Goal: Communication & Community: Answer question/provide support

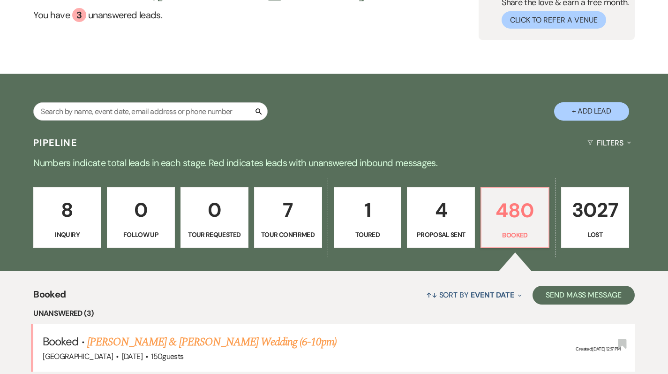
scroll to position [63, 0]
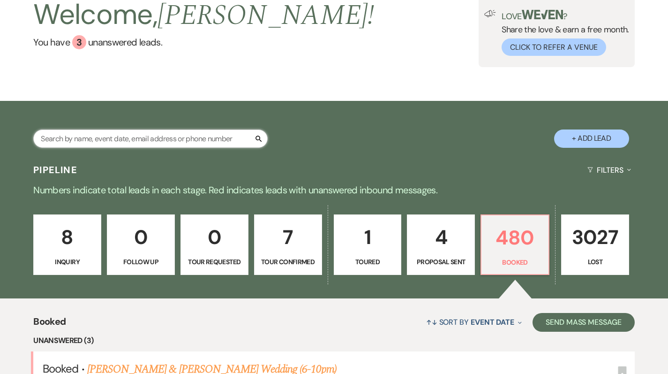
click at [141, 135] on input "text" at bounding box center [150, 138] width 234 height 18
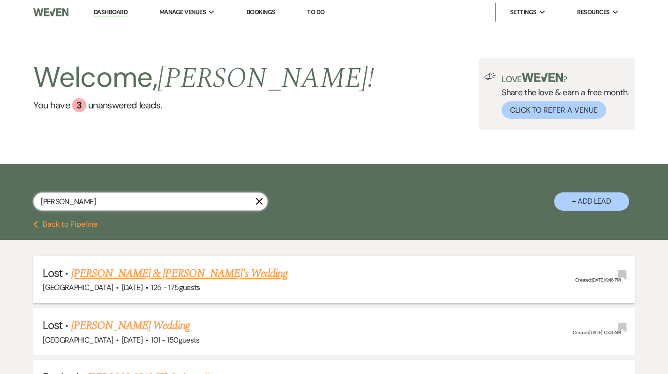
scroll to position [162, 0]
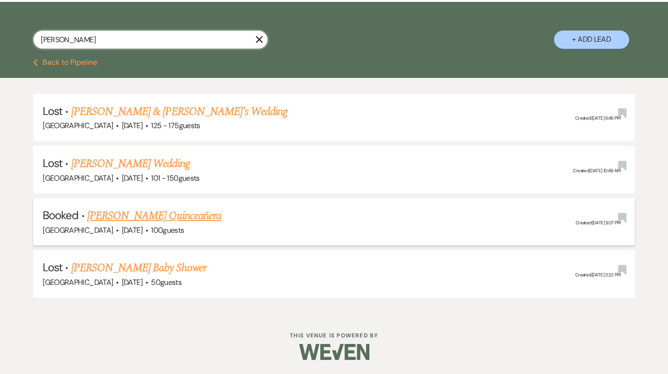
type input "aleman"
click at [136, 216] on link "[PERSON_NAME] Quinceañera" at bounding box center [154, 215] width 134 height 17
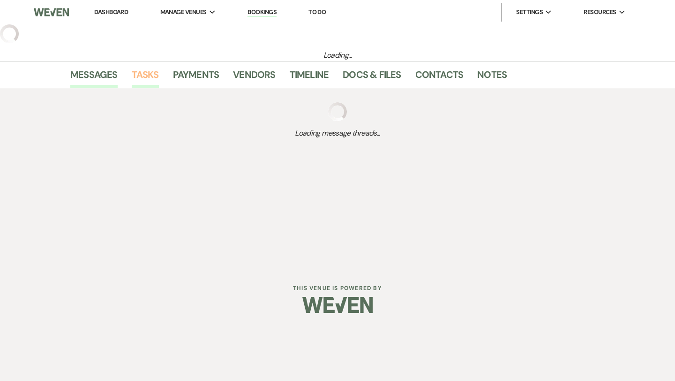
select select "5"
select select "4"
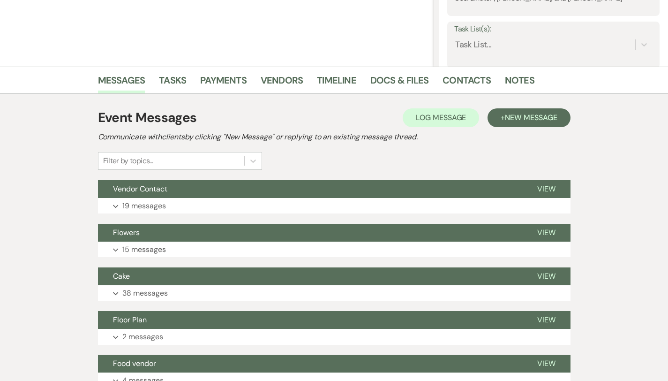
scroll to position [175, 0]
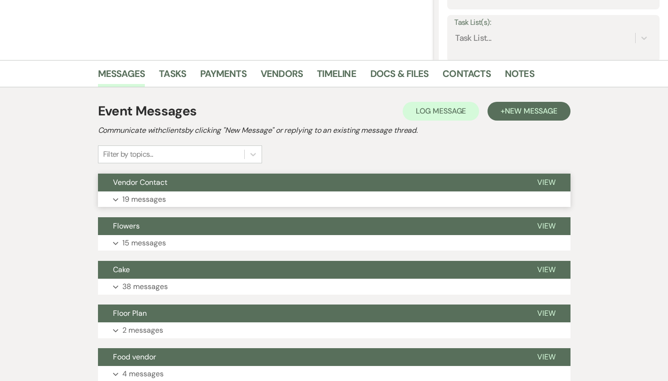
click at [188, 200] on button "Expand 19 messages" at bounding box center [334, 199] width 473 height 16
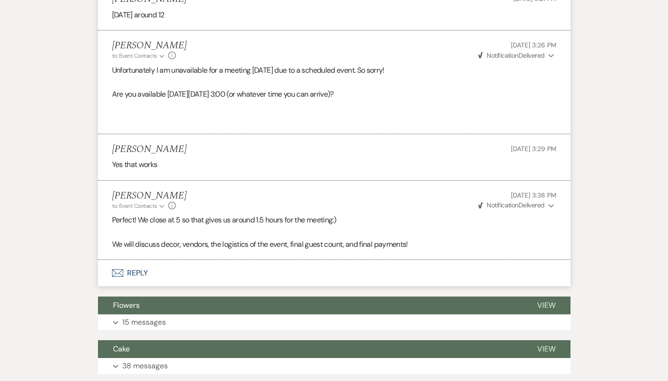
scroll to position [1430, 0]
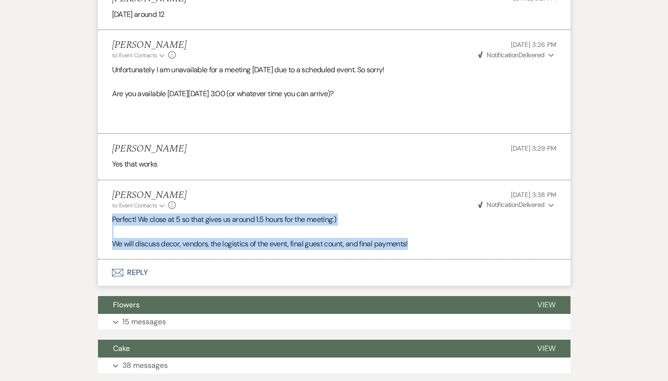
drag, startPoint x: 79, startPoint y: 218, endPoint x: 354, endPoint y: 258, distance: 277.8
click at [354, 258] on li "Holly Guthrie to: Event Contacts Expand Info Aug 11, 2025, 3:38 PM Weven Check …" at bounding box center [334, 219] width 473 height 79
click at [116, 273] on button "Envelope Reply" at bounding box center [334, 272] width 473 height 26
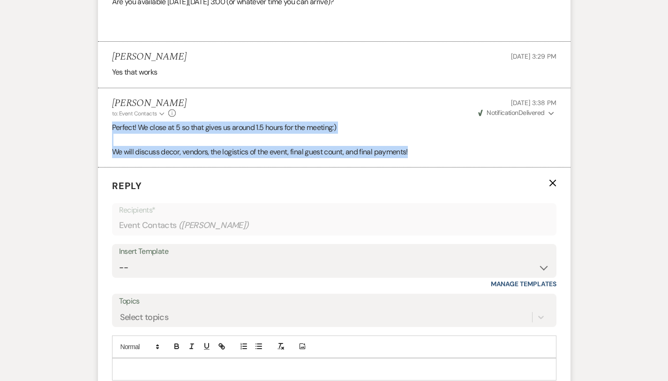
scroll to position [1596, 0]
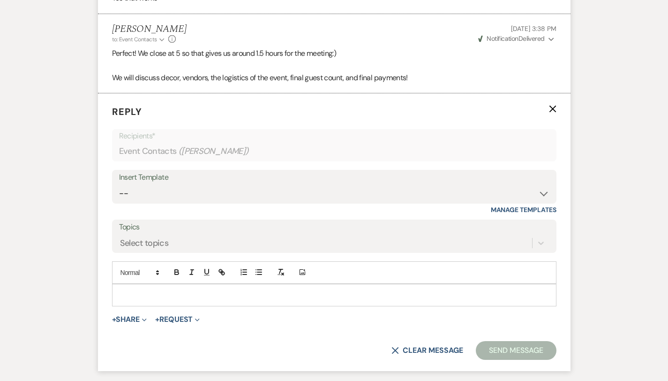
click at [120, 292] on p at bounding box center [335, 295] width 430 height 10
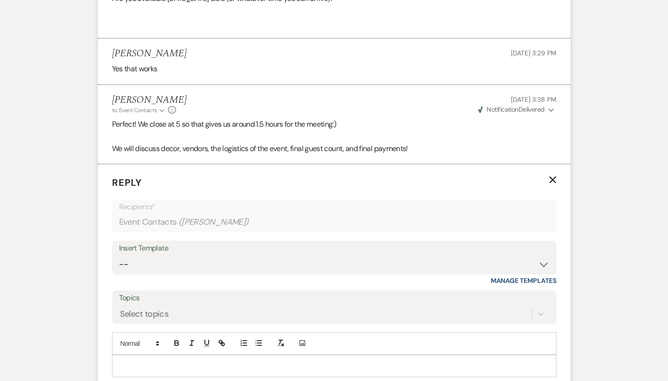
scroll to position [1524, 0]
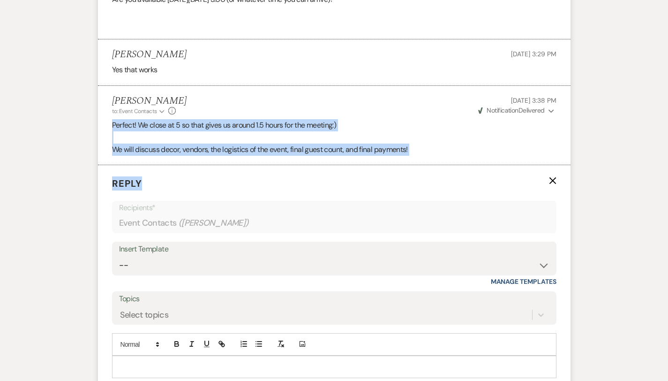
drag, startPoint x: 81, startPoint y: 130, endPoint x: 301, endPoint y: 188, distance: 226.9
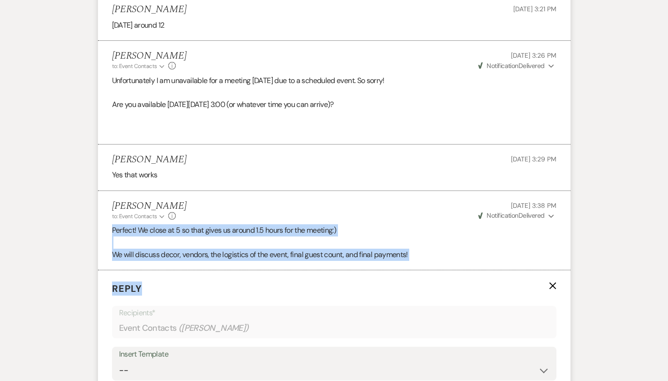
scroll to position [1400, 0]
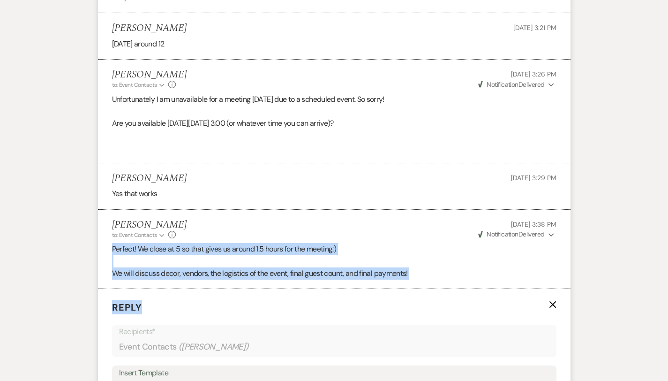
drag, startPoint x: 343, startPoint y: 123, endPoint x: 216, endPoint y: 128, distance: 127.2
click at [216, 128] on p "Are you available this Friday, August 15th at 3:00 (or whatever time you can ar…" at bounding box center [334, 123] width 445 height 12
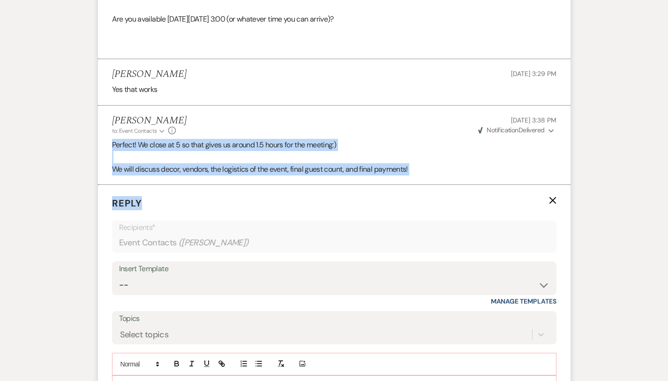
scroll to position [1526, 0]
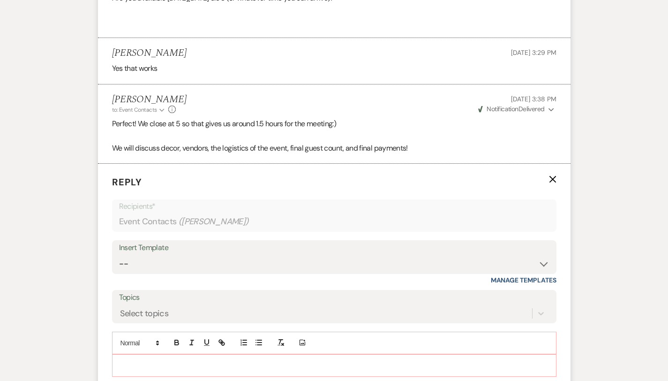
click at [135, 370] on div at bounding box center [335, 366] width 444 height 22
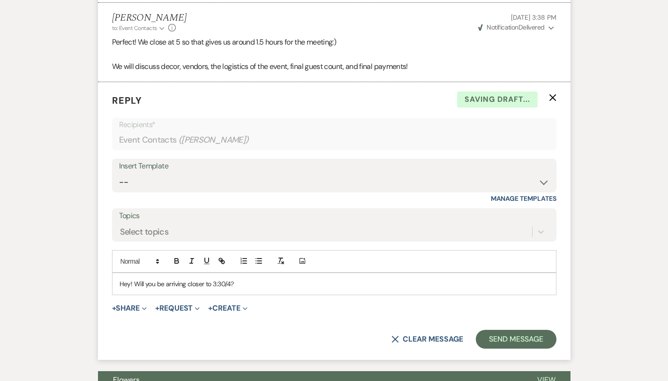
scroll to position [1617, 0]
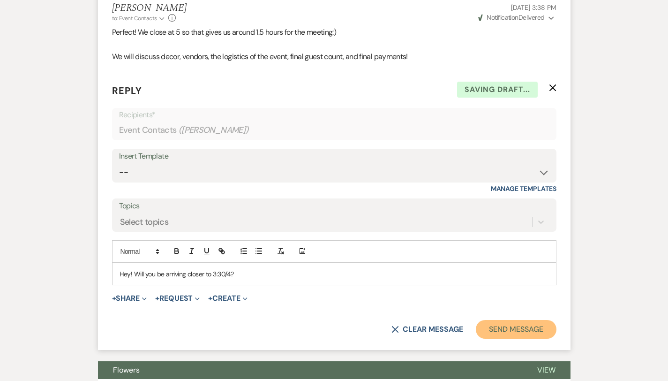
click at [525, 320] on button "Send Message" at bounding box center [516, 329] width 80 height 19
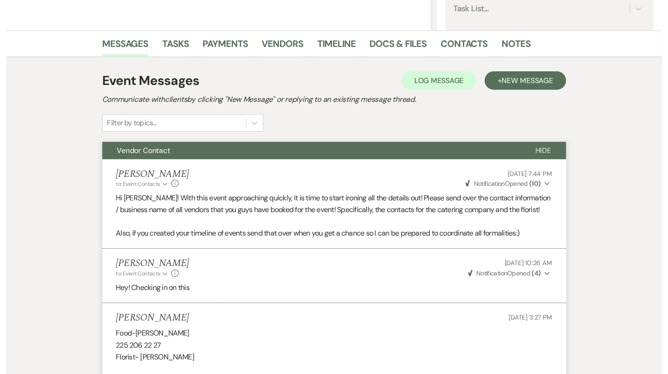
scroll to position [0, 0]
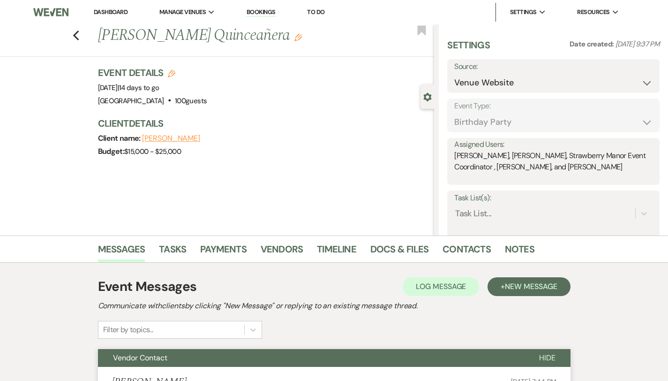
click at [104, 11] on link "Dashboard" at bounding box center [111, 12] width 34 height 8
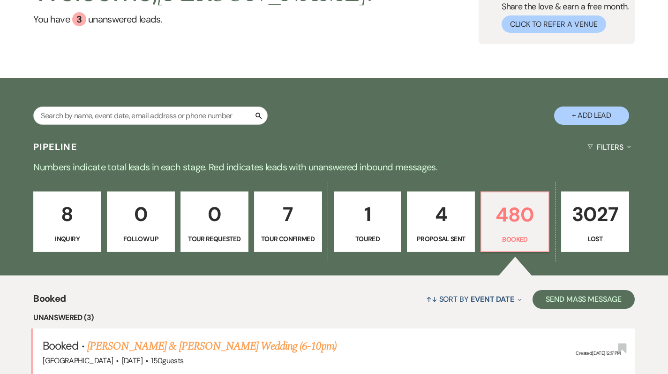
scroll to position [83, 0]
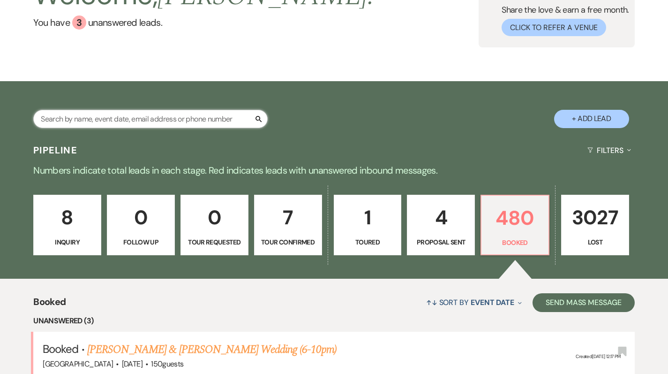
click at [150, 123] on input "text" at bounding box center [150, 119] width 234 height 18
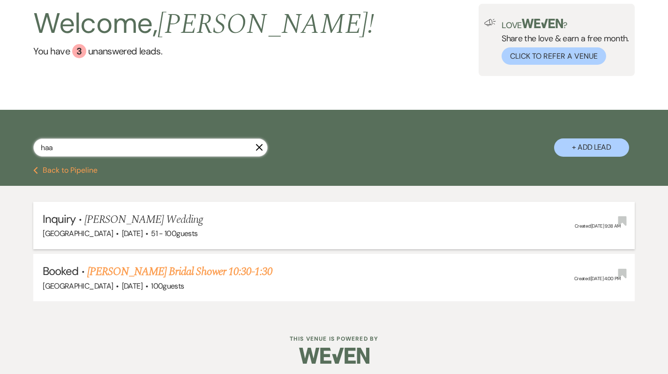
scroll to position [58, 0]
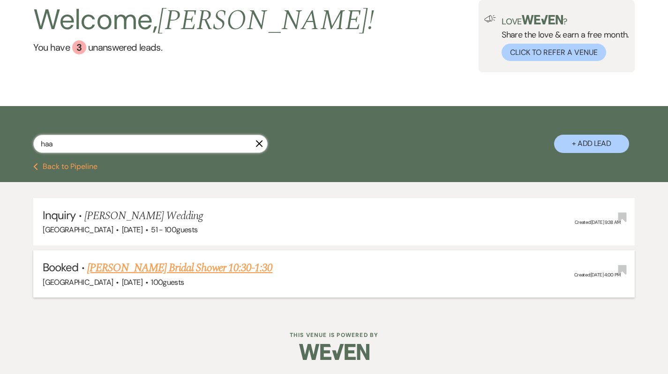
type input "haa"
click at [165, 274] on link "[PERSON_NAME] Bridal Shower 10:30-1:30" at bounding box center [180, 267] width 186 height 17
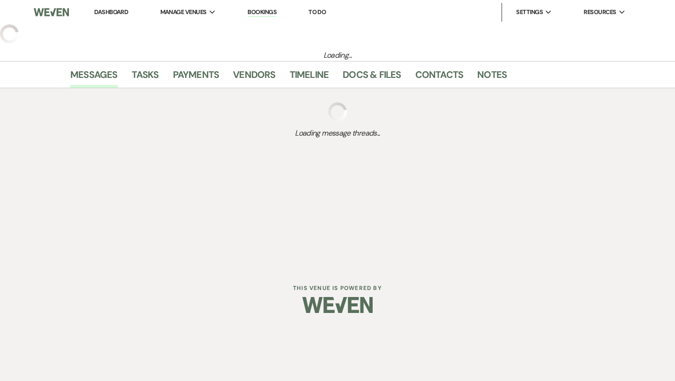
select select "20"
select select "5"
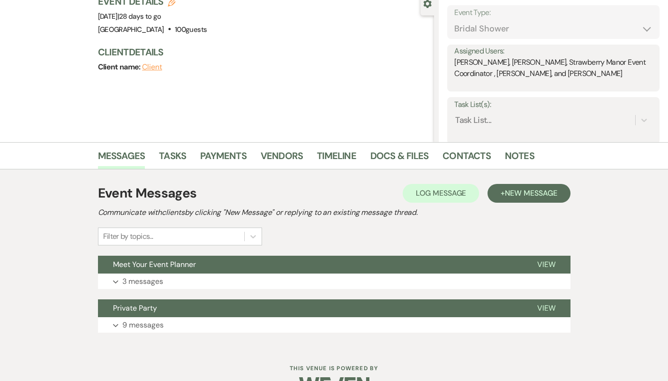
scroll to position [114, 0]
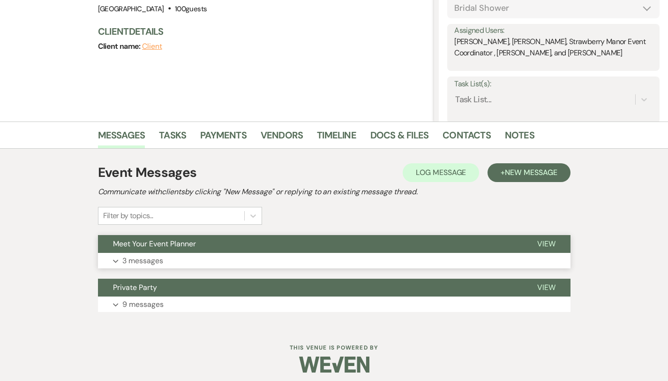
click at [156, 249] on button "Meet Your Event Planner" at bounding box center [310, 244] width 424 height 18
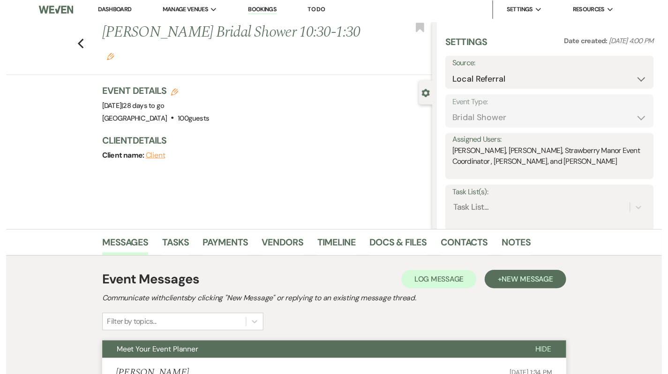
scroll to position [0, 0]
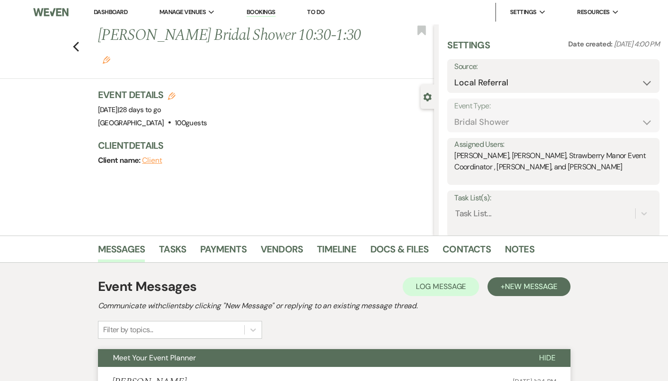
click at [104, 9] on link "Dashboard" at bounding box center [111, 12] width 34 height 8
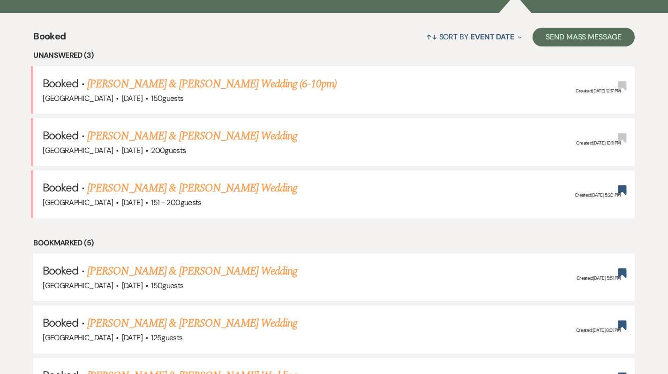
scroll to position [144, 0]
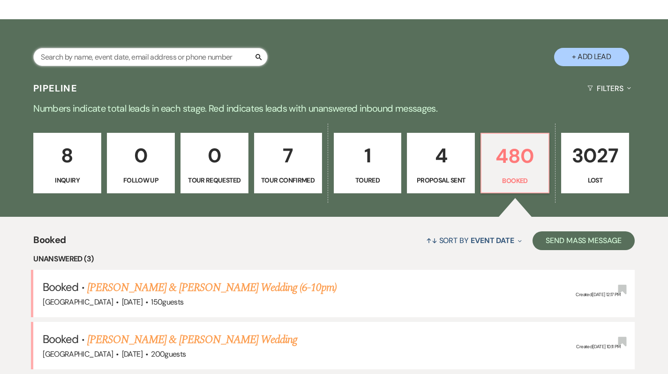
click at [138, 57] on input "text" at bounding box center [150, 57] width 234 height 18
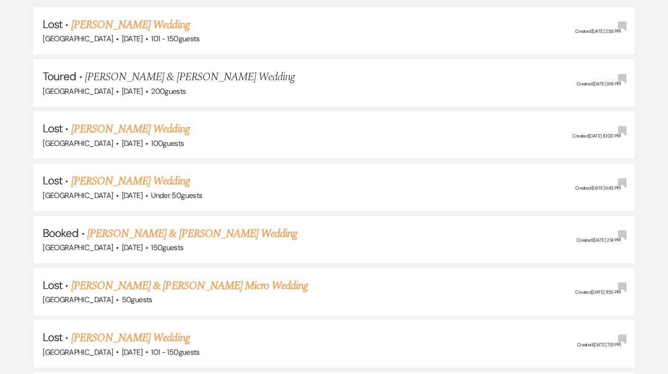
scroll to position [248, 0]
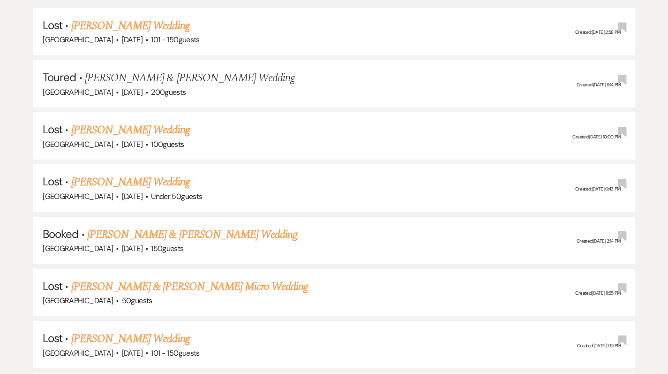
type input "martin"
click at [169, 231] on link "[PERSON_NAME] & [PERSON_NAME] Wedding" at bounding box center [192, 234] width 210 height 17
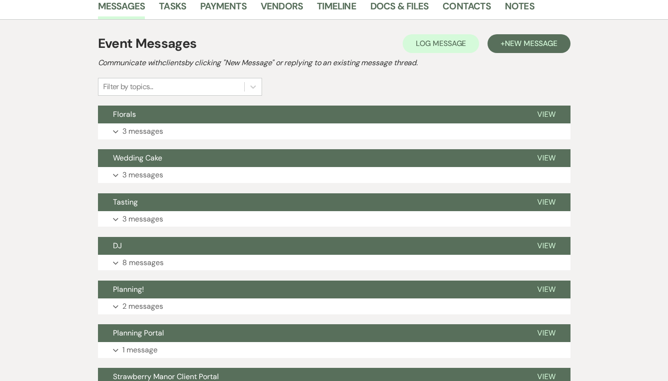
scroll to position [301, 0]
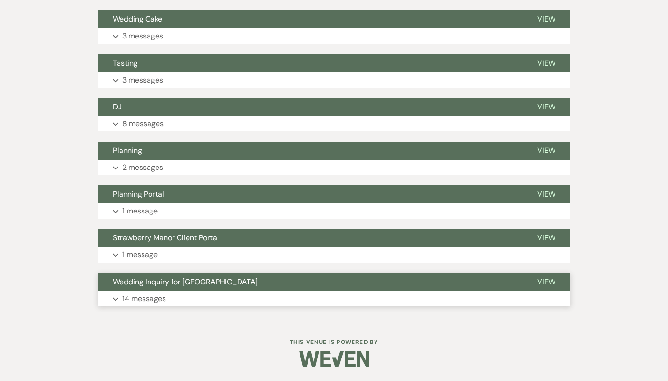
click at [152, 301] on button "Expand 14 messages" at bounding box center [334, 299] width 473 height 16
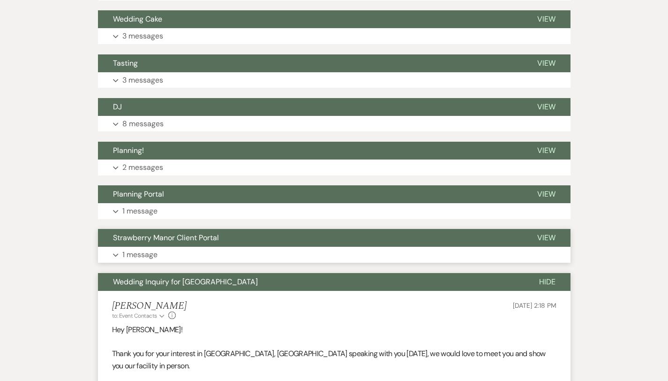
click at [134, 248] on button "Expand 1 message" at bounding box center [334, 255] width 473 height 16
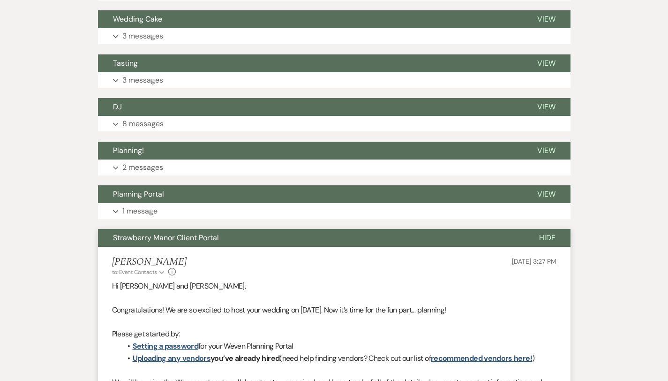
click at [123, 215] on p "1 message" at bounding box center [139, 211] width 35 height 12
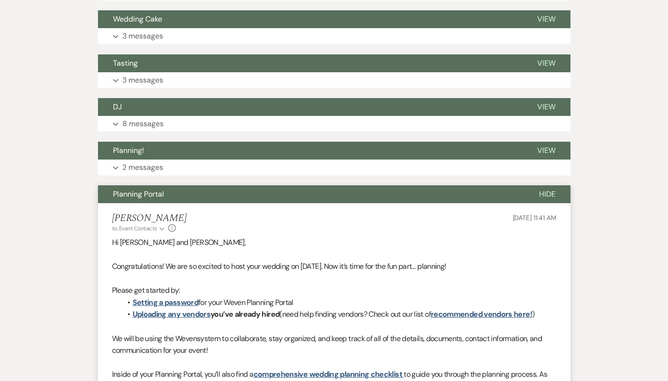
click at [122, 167] on p "2 messages" at bounding box center [142, 167] width 41 height 12
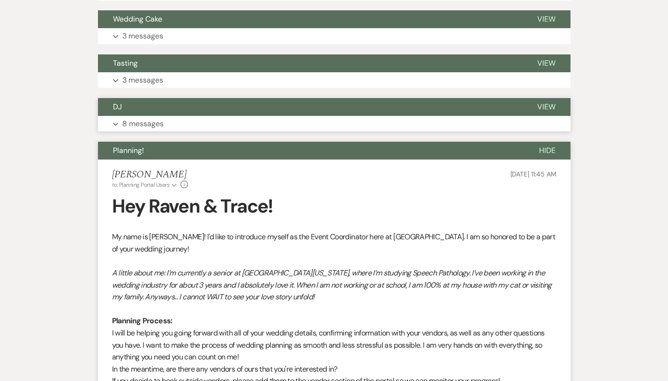
click at [101, 116] on button "Expand 8 messages" at bounding box center [334, 124] width 473 height 16
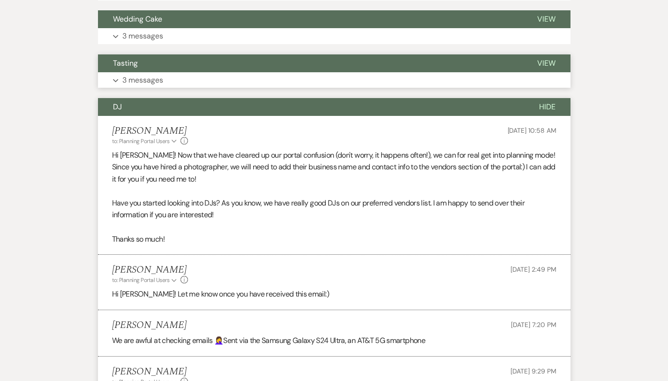
click at [122, 78] on p "3 messages" at bounding box center [142, 80] width 41 height 12
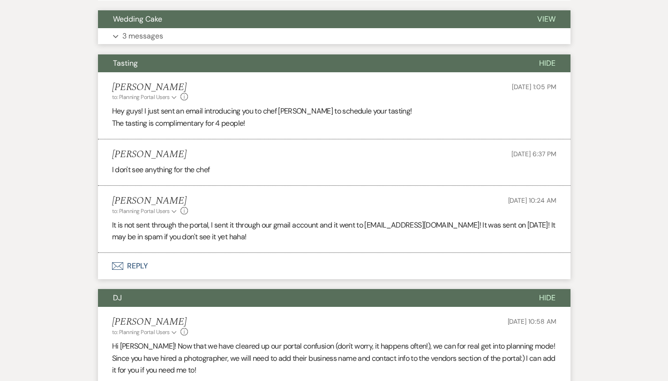
click at [122, 40] on p "3 messages" at bounding box center [142, 36] width 41 height 12
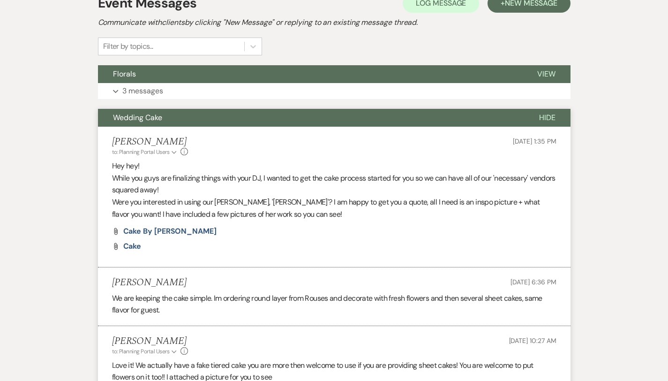
scroll to position [203, 0]
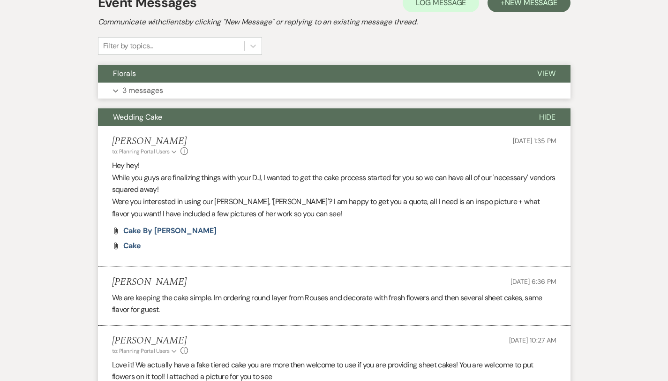
click at [122, 91] on p "3 messages" at bounding box center [142, 90] width 41 height 12
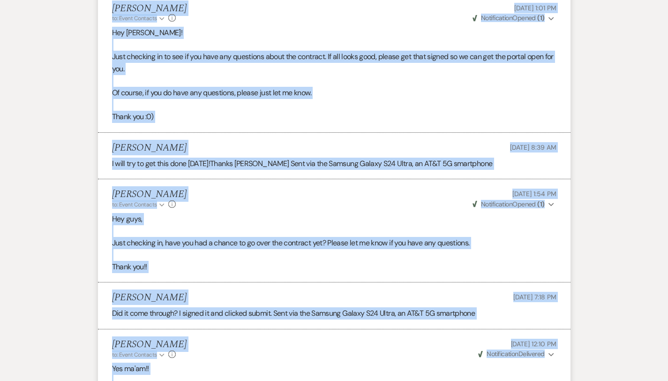
scroll to position [4640, 0]
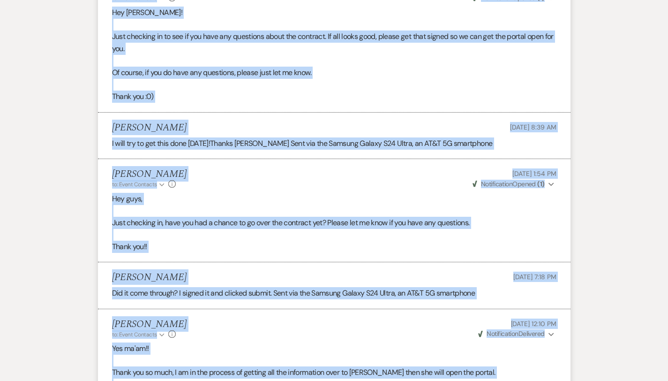
drag, startPoint x: 64, startPoint y: 70, endPoint x: 245, endPoint y: 268, distance: 268.5
copy div "Florals Hide Holly Guthrie to: Planning Portal Users Expand Info Jul 30, 2025, …"
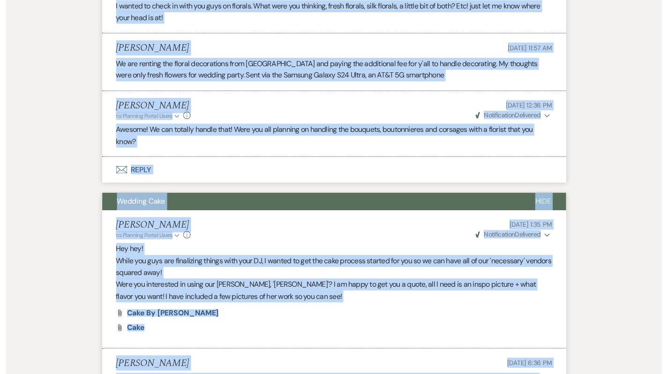
scroll to position [0, 0]
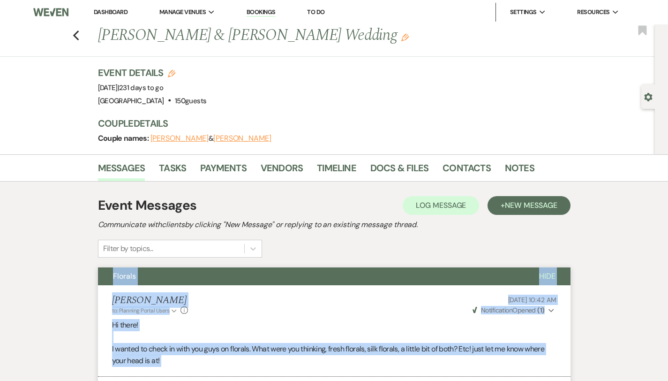
click at [110, 12] on link "Dashboard" at bounding box center [111, 12] width 34 height 8
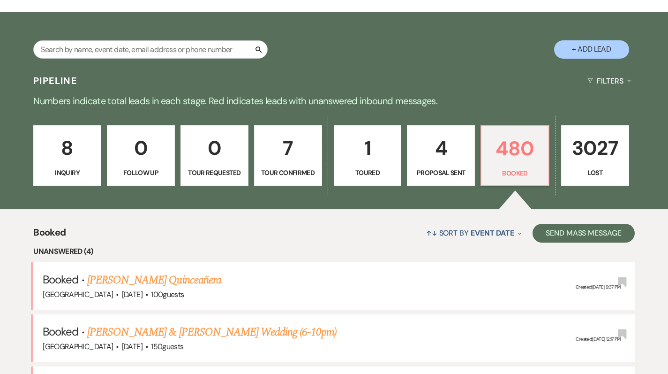
scroll to position [303, 0]
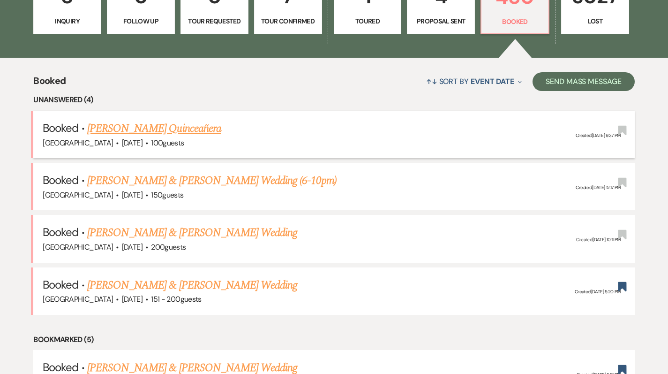
click at [168, 126] on link "[PERSON_NAME] Quinceañera" at bounding box center [154, 128] width 134 height 17
select select "5"
select select "4"
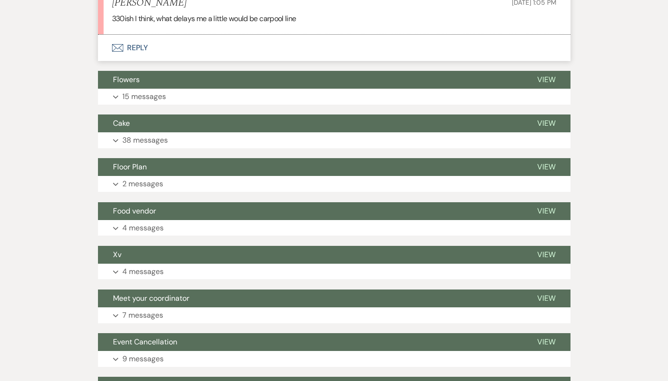
scroll to position [1753, 0]
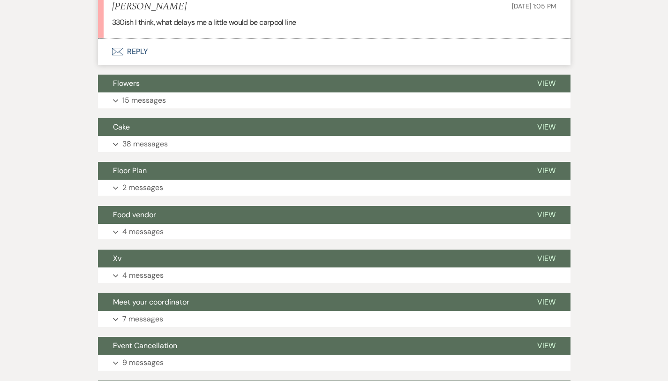
click at [114, 53] on button "Envelope Reply" at bounding box center [334, 51] width 473 height 26
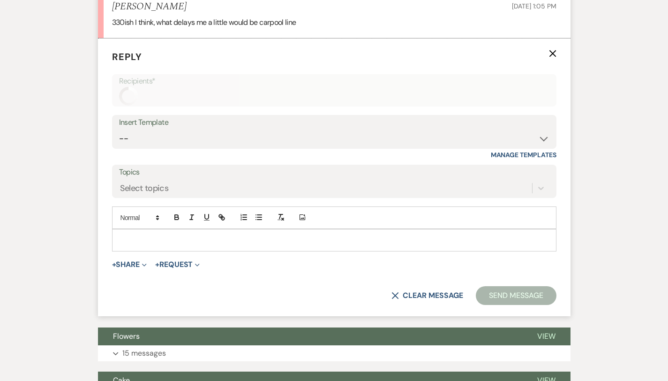
scroll to position [1739, 0]
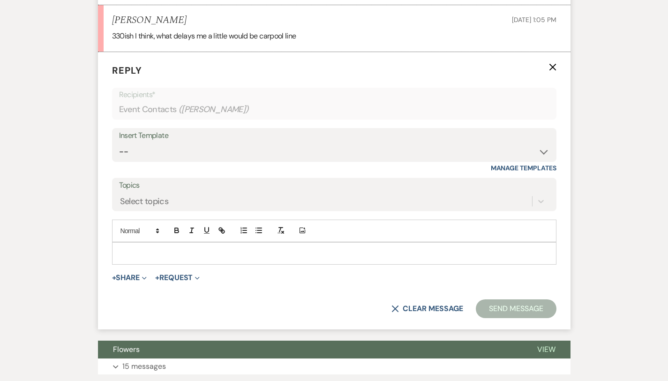
click at [171, 250] on p at bounding box center [335, 253] width 430 height 10
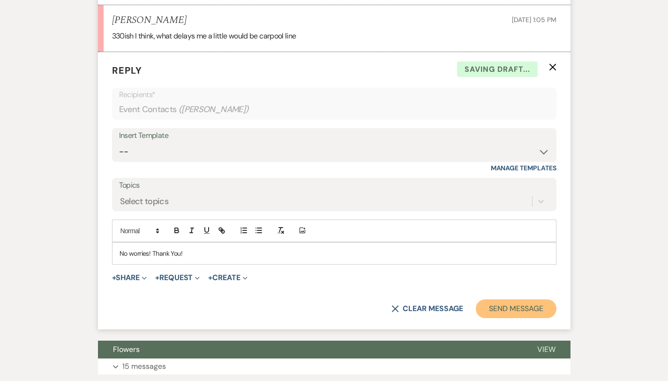
click at [538, 309] on button "Send Message" at bounding box center [516, 308] width 80 height 19
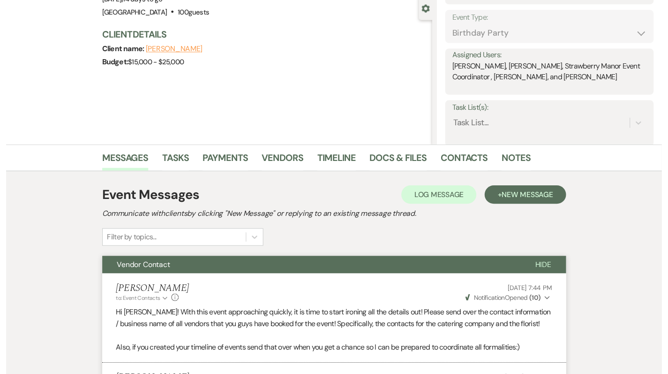
scroll to position [0, 0]
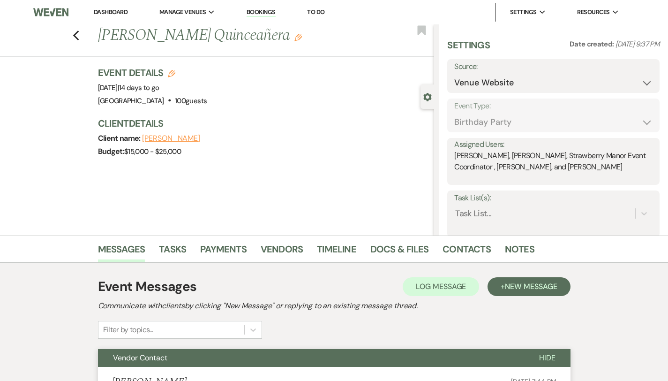
click at [113, 13] on link "Dashboard" at bounding box center [111, 12] width 34 height 8
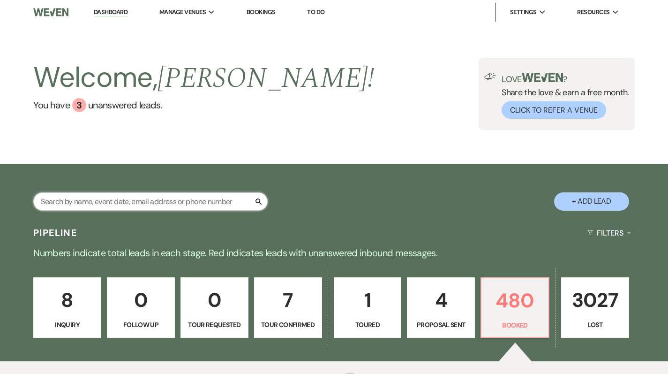
click at [147, 203] on input "text" at bounding box center [150, 201] width 234 height 18
type input "hill"
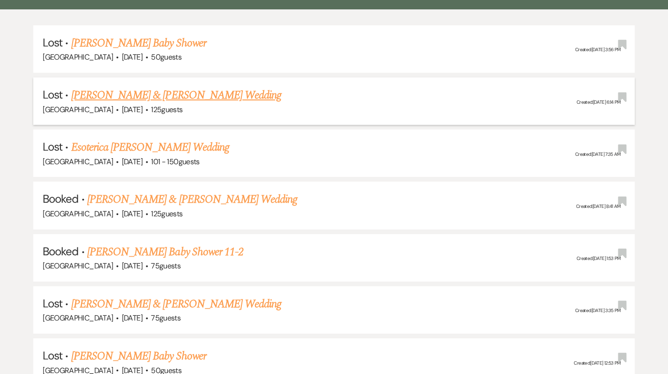
scroll to position [294, 0]
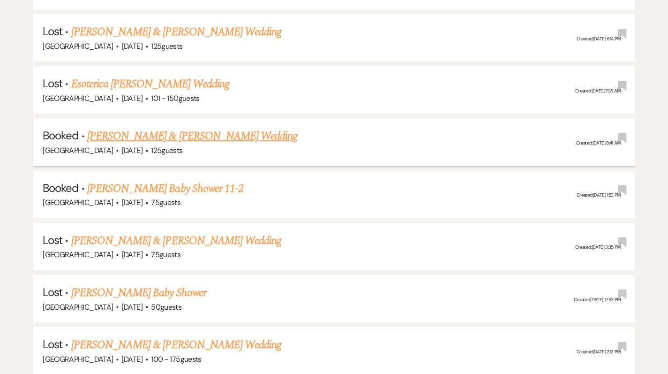
click at [164, 131] on link "[PERSON_NAME] & [PERSON_NAME] Wedding" at bounding box center [192, 136] width 210 height 17
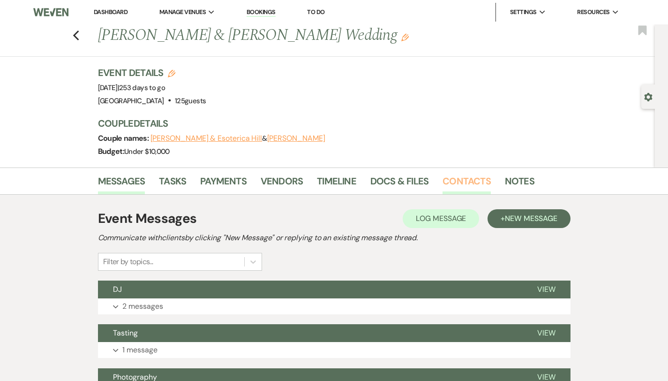
click at [443, 182] on link "Contacts" at bounding box center [467, 184] width 48 height 21
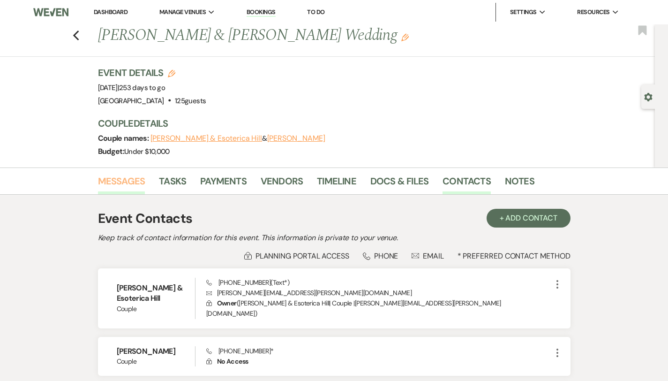
click at [99, 181] on link "Messages" at bounding box center [121, 184] width 47 height 21
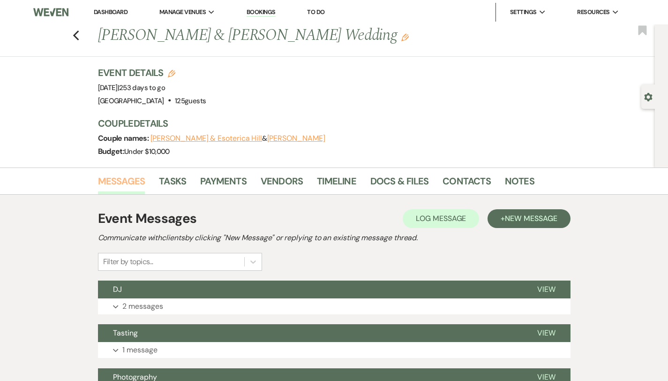
scroll to position [191, 0]
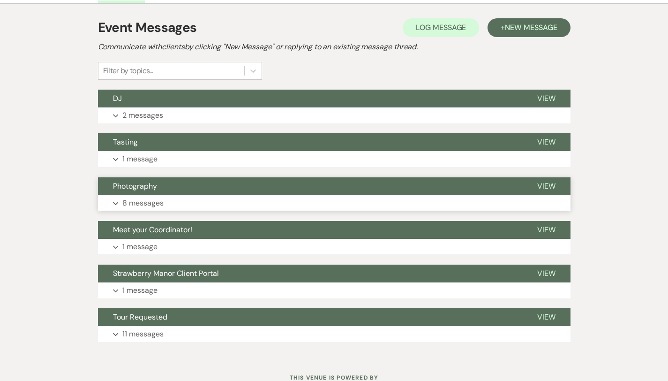
click at [160, 193] on button "Photography" at bounding box center [310, 186] width 424 height 18
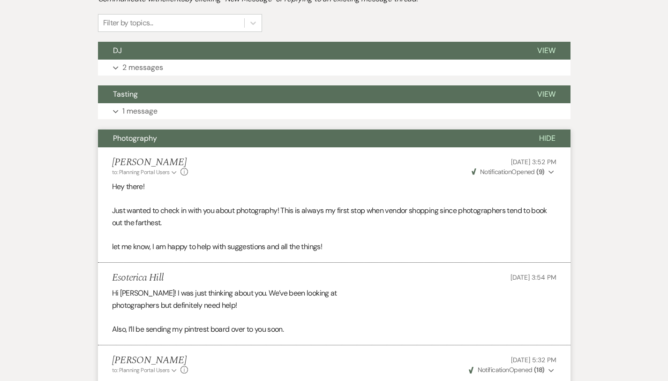
scroll to position [238, 0]
click at [122, 106] on p "1 message" at bounding box center [139, 112] width 35 height 12
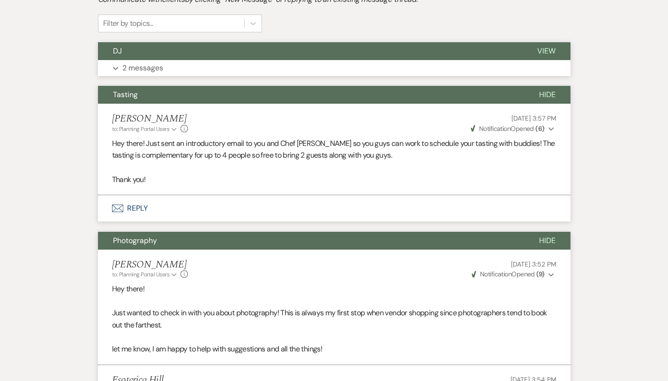
click at [413, 70] on button "Expand 2 messages" at bounding box center [334, 68] width 473 height 16
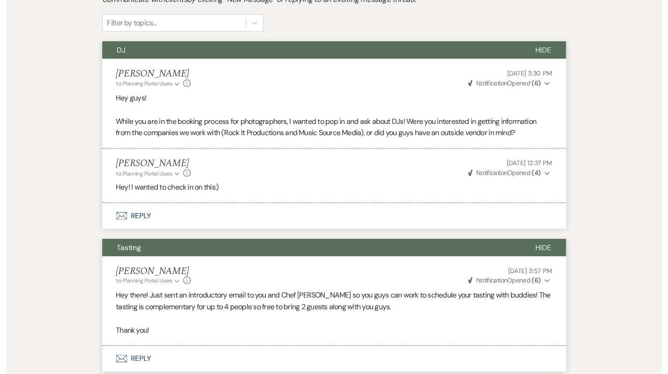
scroll to position [0, 0]
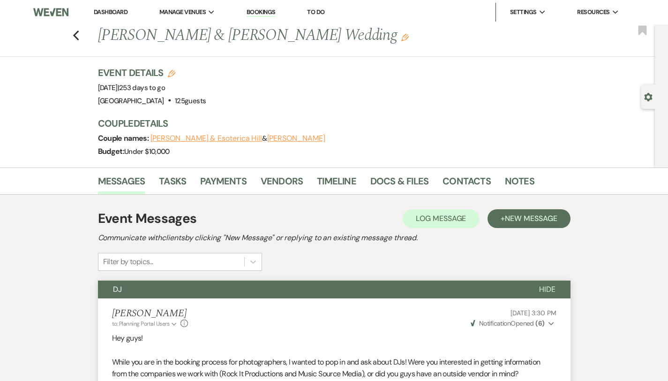
click at [110, 12] on link "Dashboard" at bounding box center [111, 12] width 34 height 8
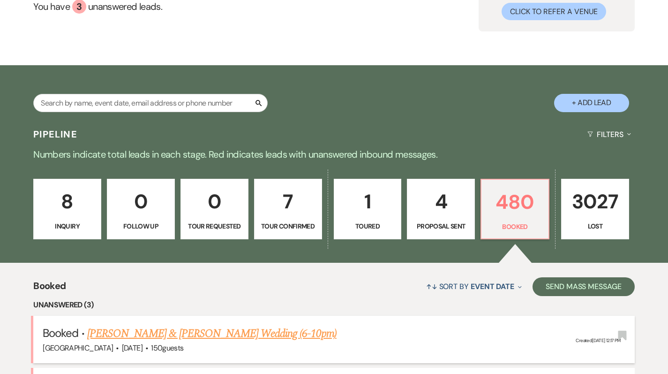
scroll to position [90, 0]
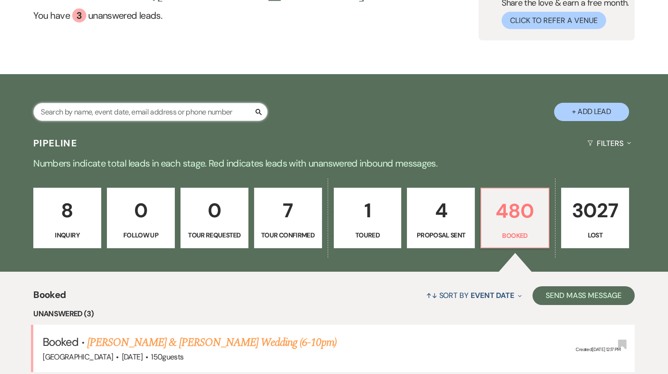
click at [185, 109] on input "text" at bounding box center [150, 112] width 234 height 18
type input "o"
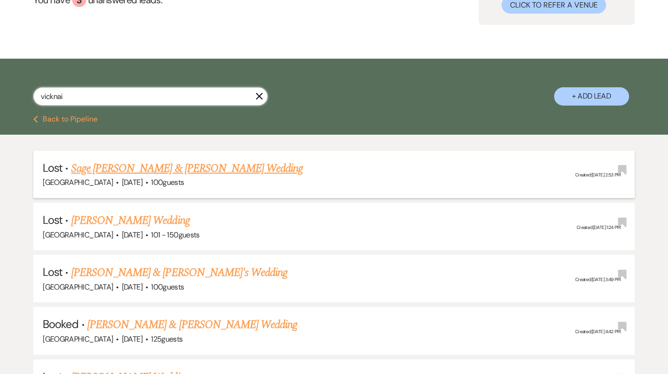
scroll to position [118, 0]
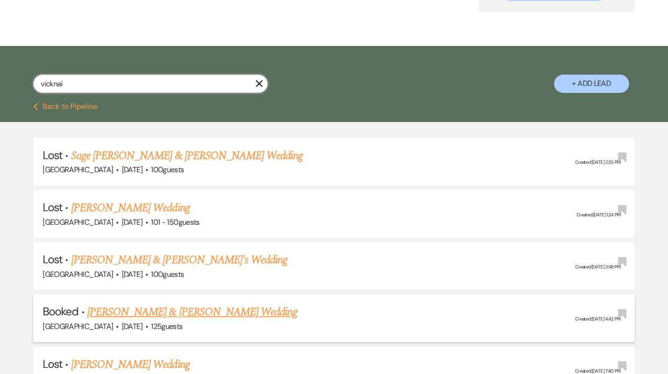
type input "vicknai"
click at [152, 306] on link "[PERSON_NAME] & [PERSON_NAME] Wedding" at bounding box center [192, 311] width 210 height 17
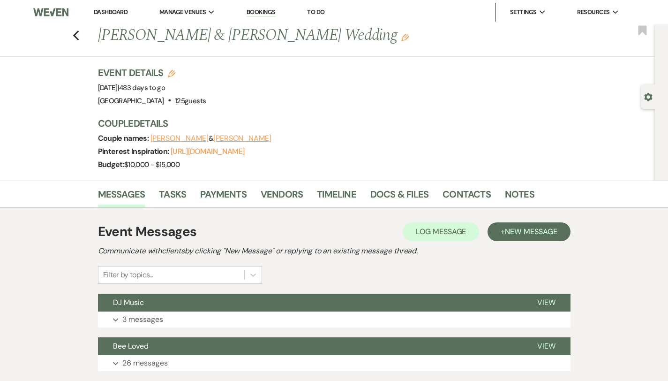
click at [152, 306] on button "DJ Music" at bounding box center [310, 303] width 424 height 18
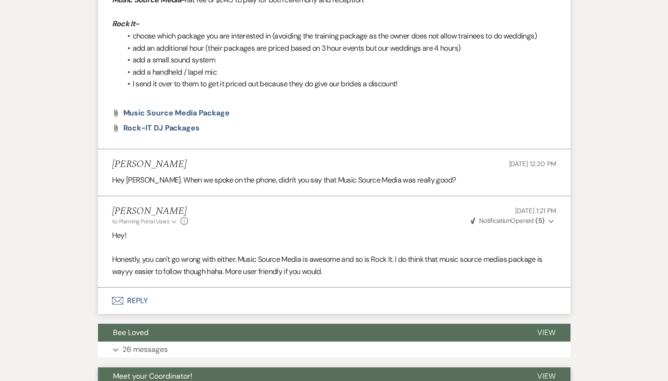
scroll to position [414, 0]
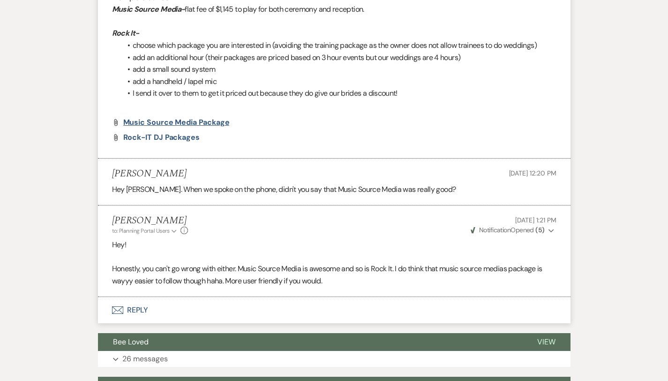
click at [128, 125] on span "Music Source Media Package" at bounding box center [176, 122] width 106 height 10
click at [123, 140] on span "Rock-IT DJ Packages" at bounding box center [161, 137] width 76 height 10
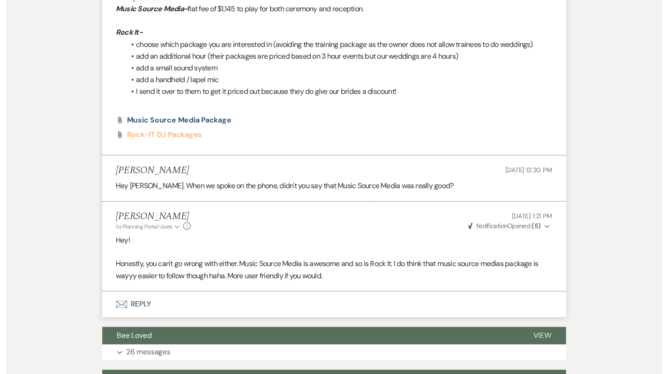
scroll to position [0, 0]
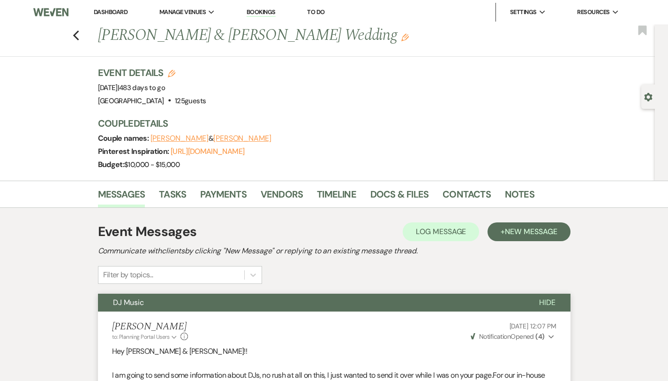
click at [106, 13] on link "Dashboard" at bounding box center [111, 12] width 34 height 8
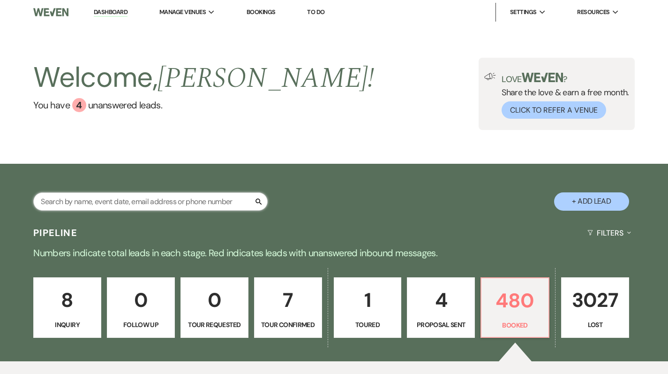
click at [116, 199] on input "text" at bounding box center [150, 201] width 234 height 18
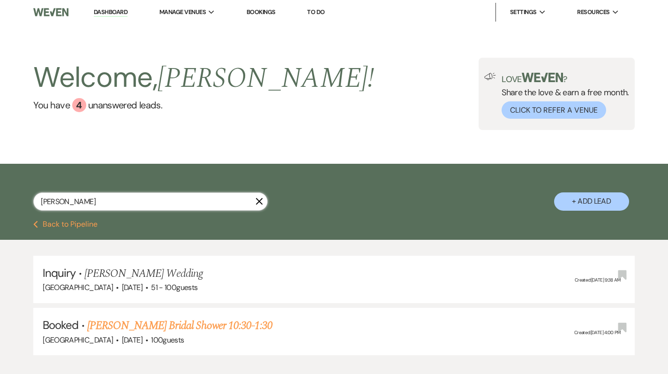
scroll to position [58, 0]
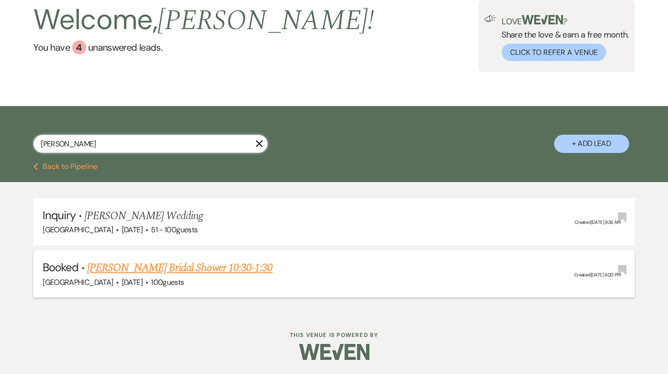
type input "haas"
click at [158, 268] on link "[PERSON_NAME] Bridal Shower 10:30-1:30" at bounding box center [180, 267] width 186 height 17
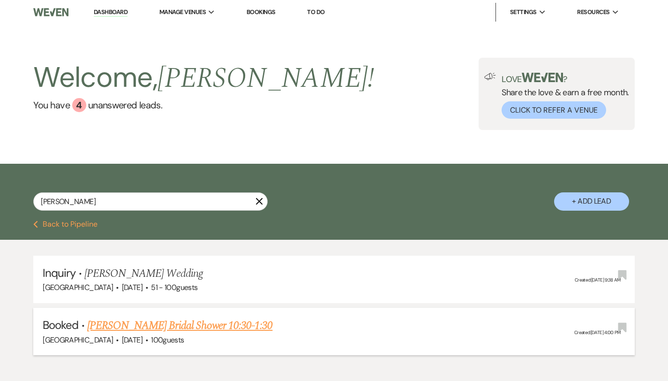
select select "20"
select select "5"
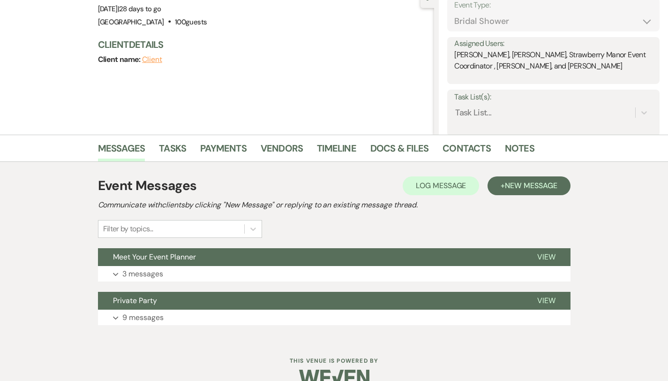
scroll to position [120, 0]
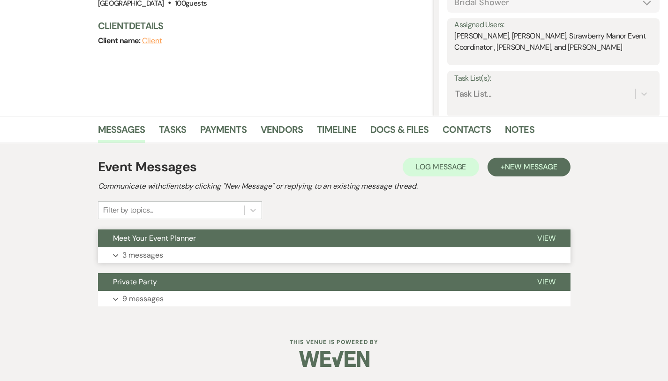
click at [128, 255] on p "3 messages" at bounding box center [142, 255] width 41 height 12
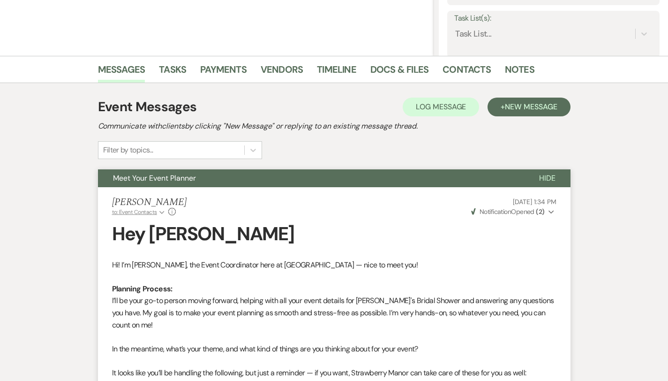
scroll to position [650, 0]
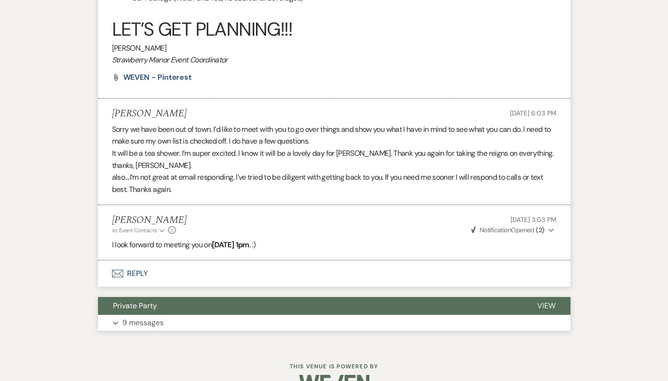
click at [128, 317] on p "9 messages" at bounding box center [142, 323] width 41 height 12
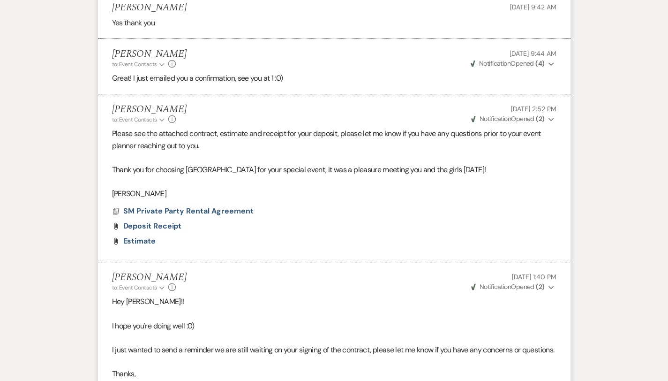
scroll to position [1383, 0]
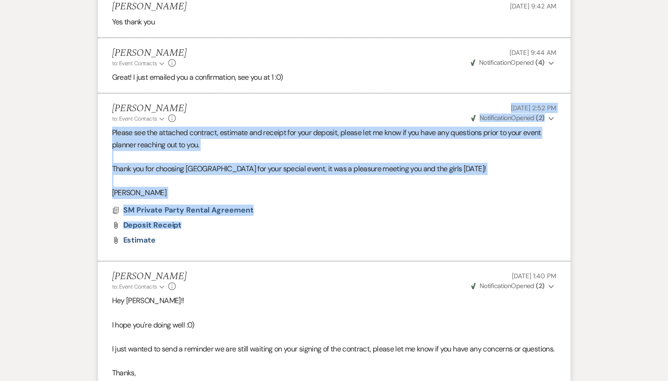
drag, startPoint x: 516, startPoint y: 68, endPoint x: 505, endPoint y: 186, distance: 118.7
click at [505, 187] on li "Robin Prevost to: Event Contacts Expand Info Jul 14, 2025, 2:52 PM Weven Check …" at bounding box center [334, 177] width 473 height 168
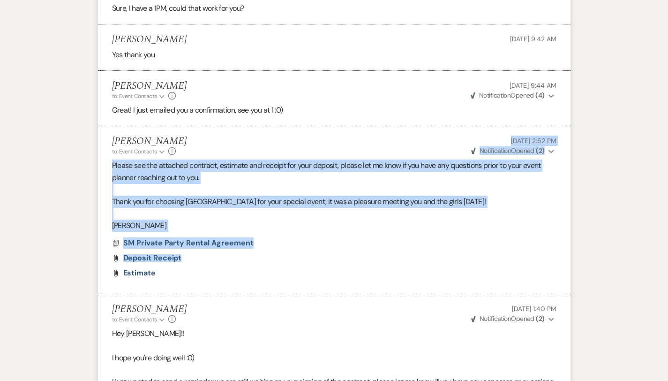
scroll to position [1364, 0]
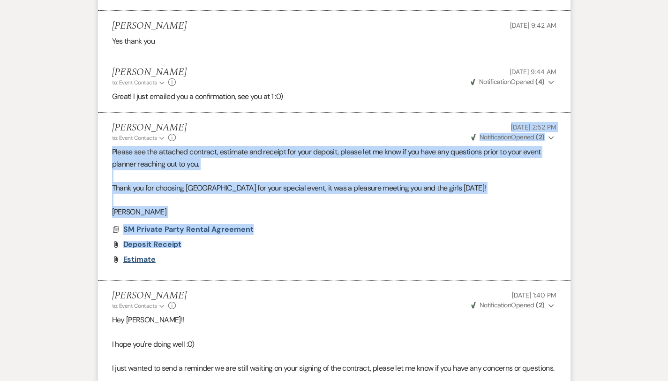
click at [123, 254] on span "Estimate" at bounding box center [139, 259] width 32 height 10
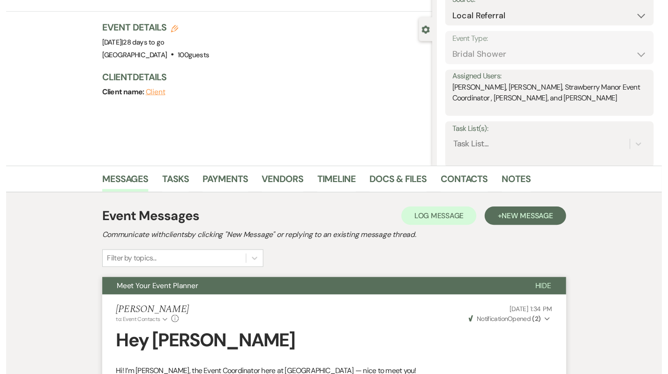
scroll to position [0, 0]
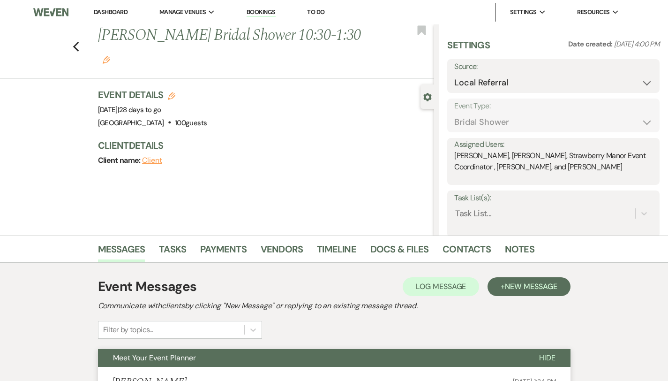
click at [105, 11] on link "Dashboard" at bounding box center [111, 12] width 34 height 8
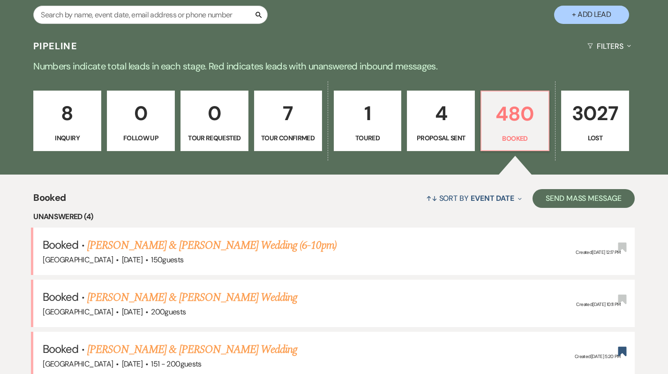
scroll to position [272, 0]
